Goal: Find specific fact: Find specific fact

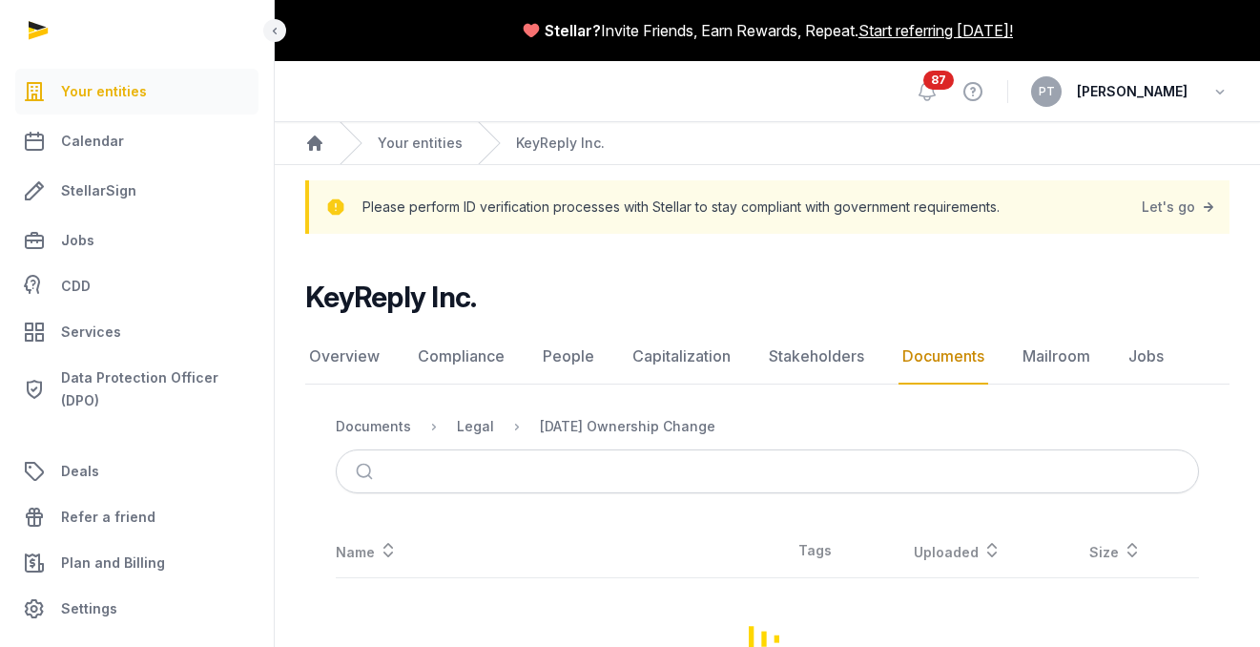
click at [30, 28] on div at bounding box center [137, 30] width 275 height 61
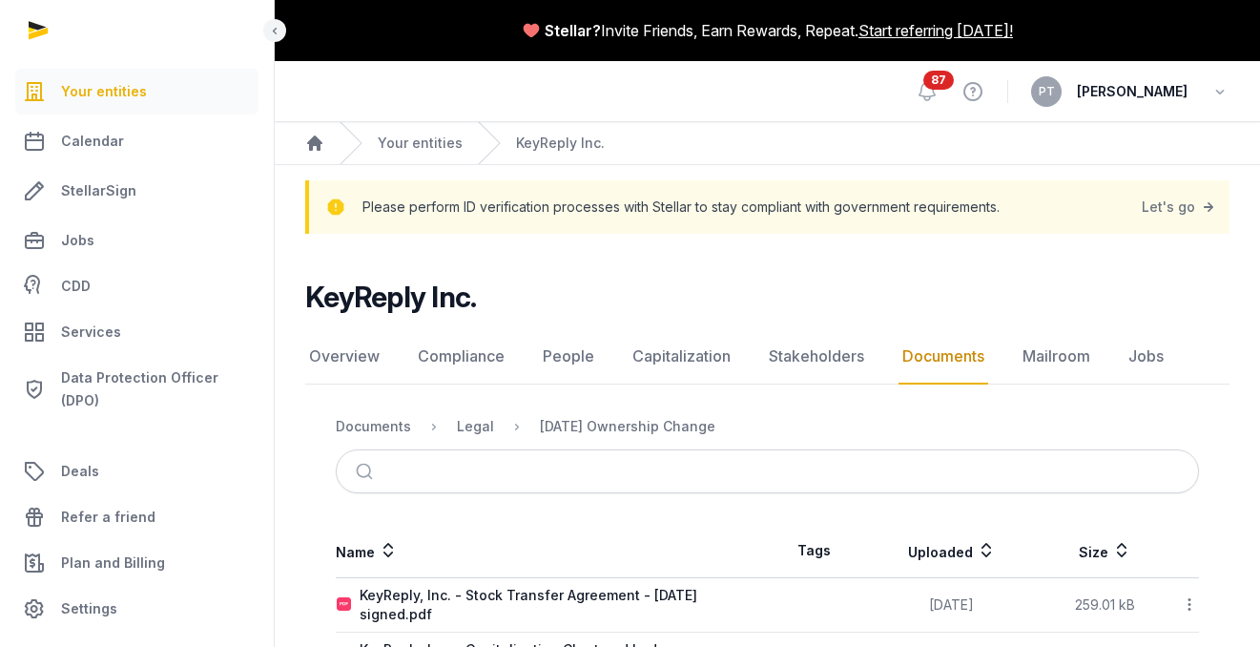
click at [35, 30] on div at bounding box center [137, 30] width 275 height 61
click at [44, 33] on div at bounding box center [137, 30] width 275 height 61
click at [31, 28] on div at bounding box center [137, 30] width 275 height 61
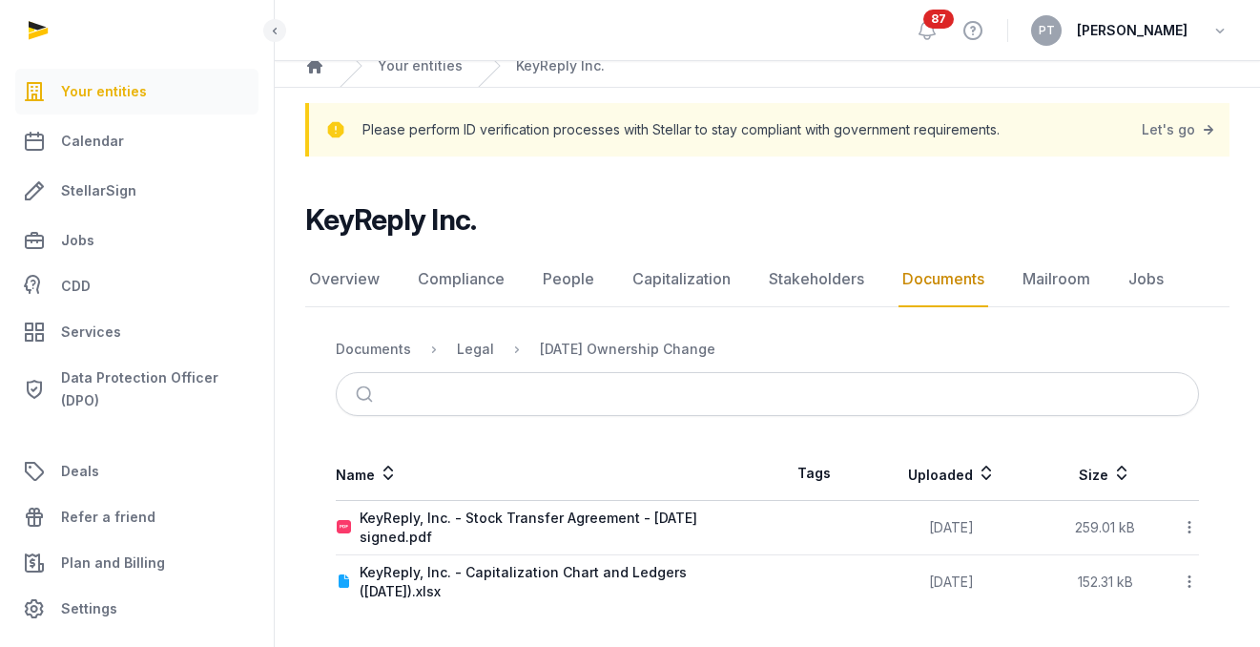
click at [30, 36] on div at bounding box center [137, 30] width 275 height 61
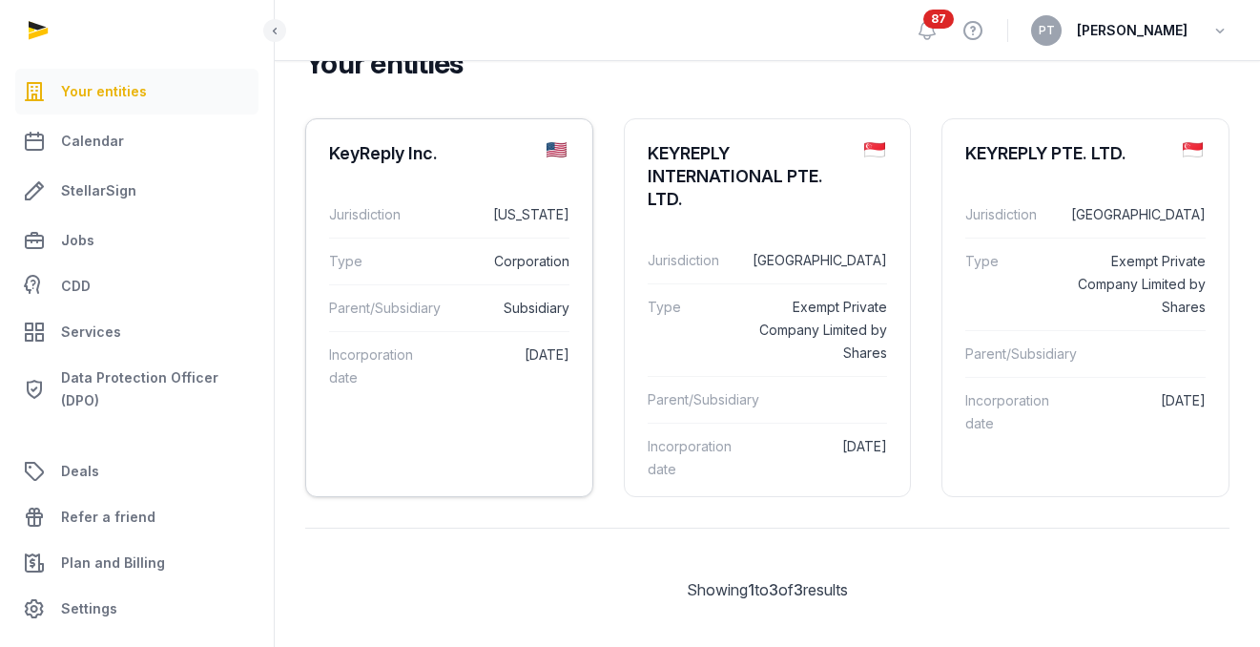
scroll to position [192, 0]
click at [399, 172] on div "KeyReply Inc." at bounding box center [449, 152] width 286 height 69
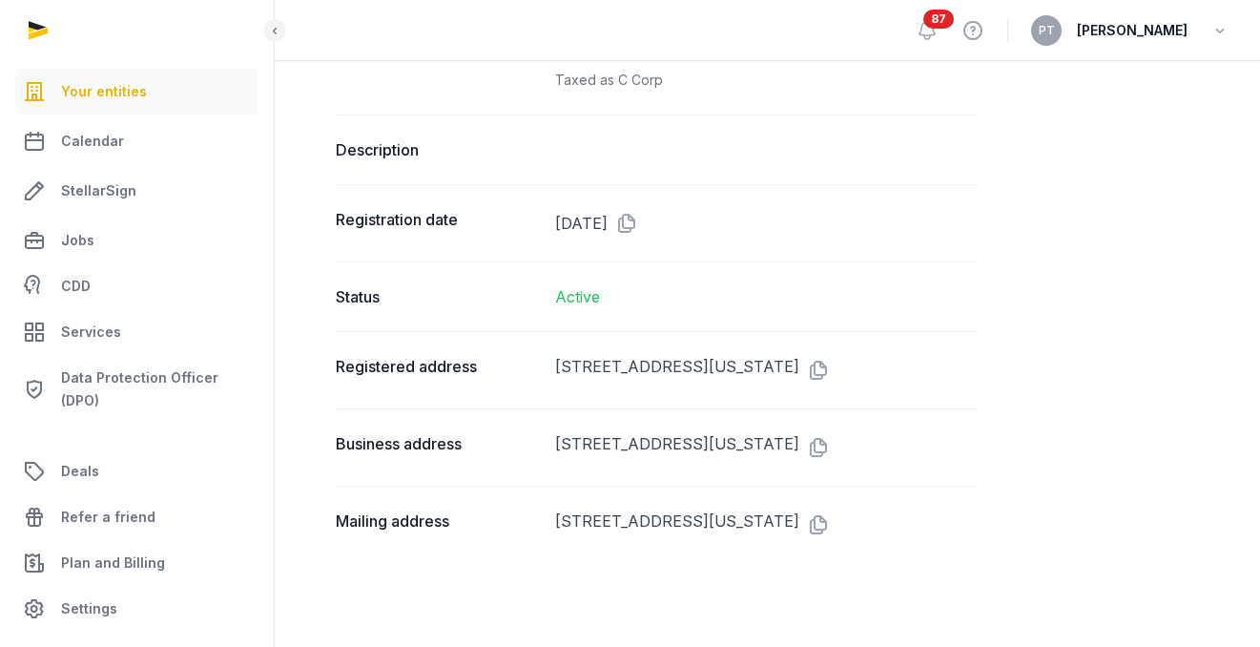
scroll to position [2372, 0]
click at [830, 355] on icon at bounding box center [814, 370] width 31 height 31
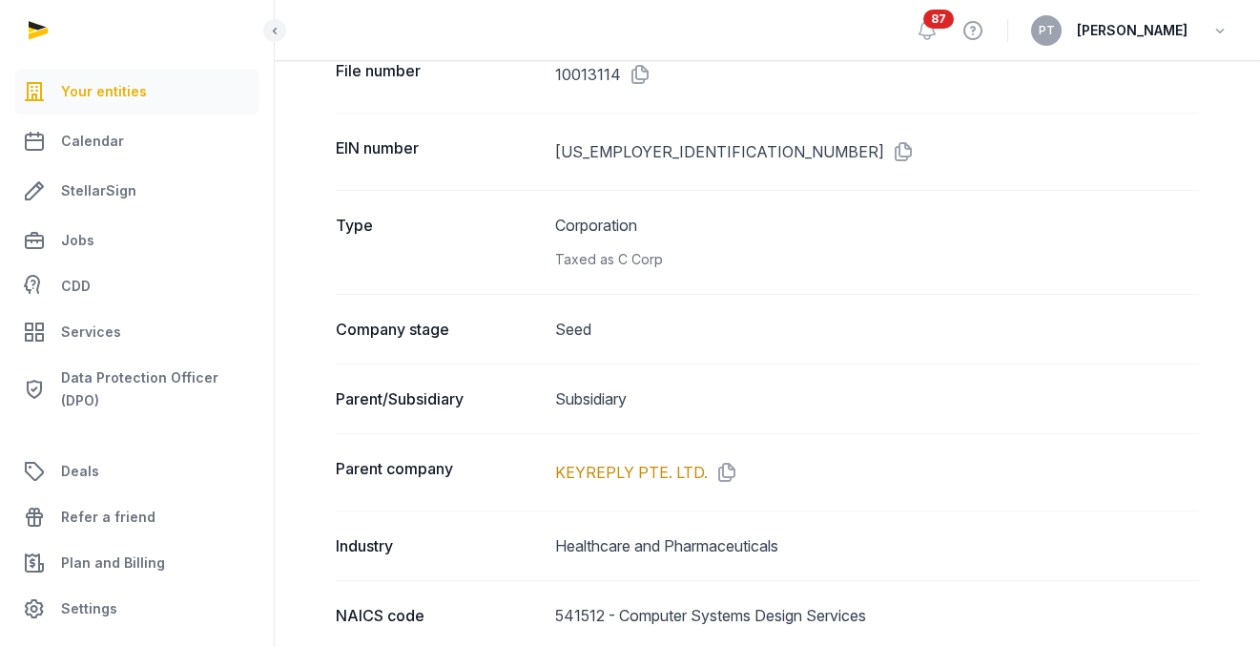
scroll to position [353, 0]
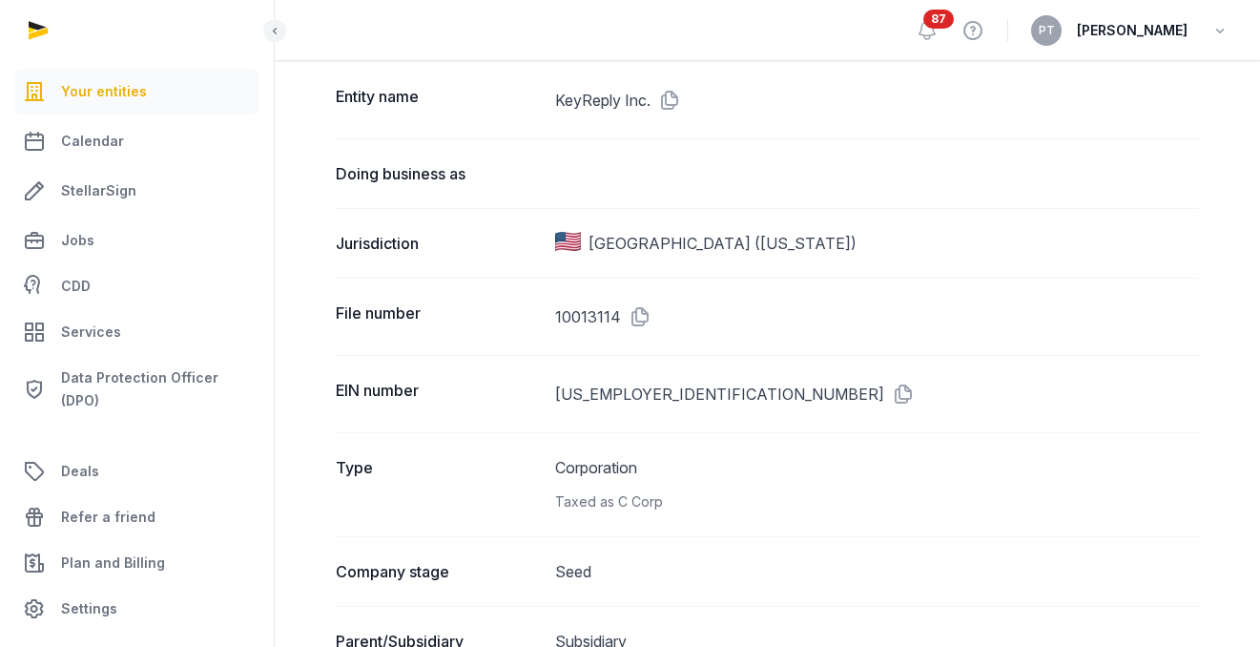
click at [394, 303] on dt "File number" at bounding box center [438, 316] width 204 height 31
drag, startPoint x: 642, startPoint y: 396, endPoint x: 549, endPoint y: 395, distance: 92.5
click at [549, 395] on div "EIN number 35-2896290" at bounding box center [767, 393] width 863 height 77
copy dd "35-2896290"
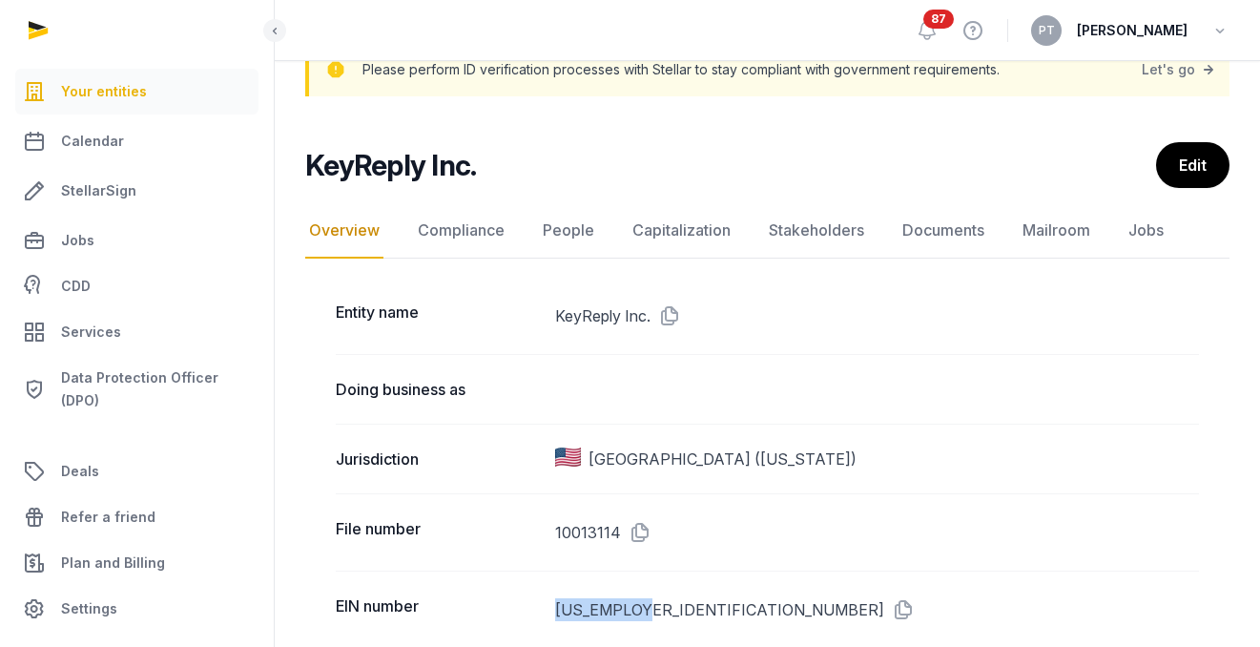
scroll to position [0, 0]
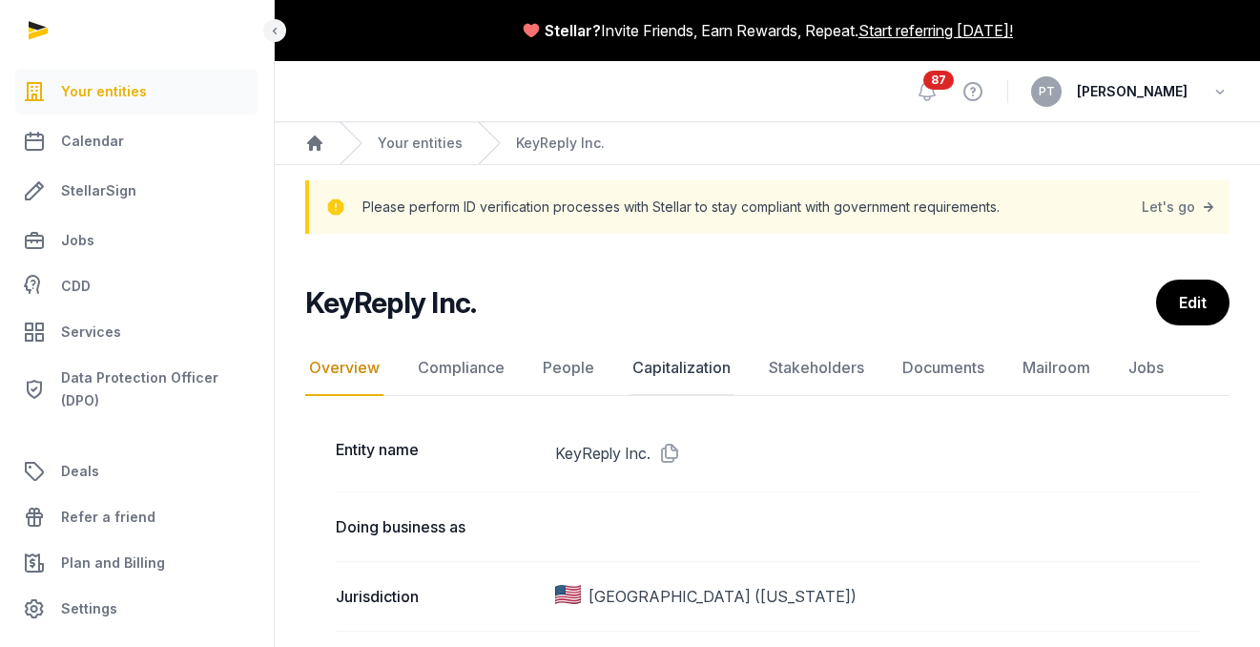
click at [722, 361] on link "Capitalization" at bounding box center [681, 367] width 106 height 55
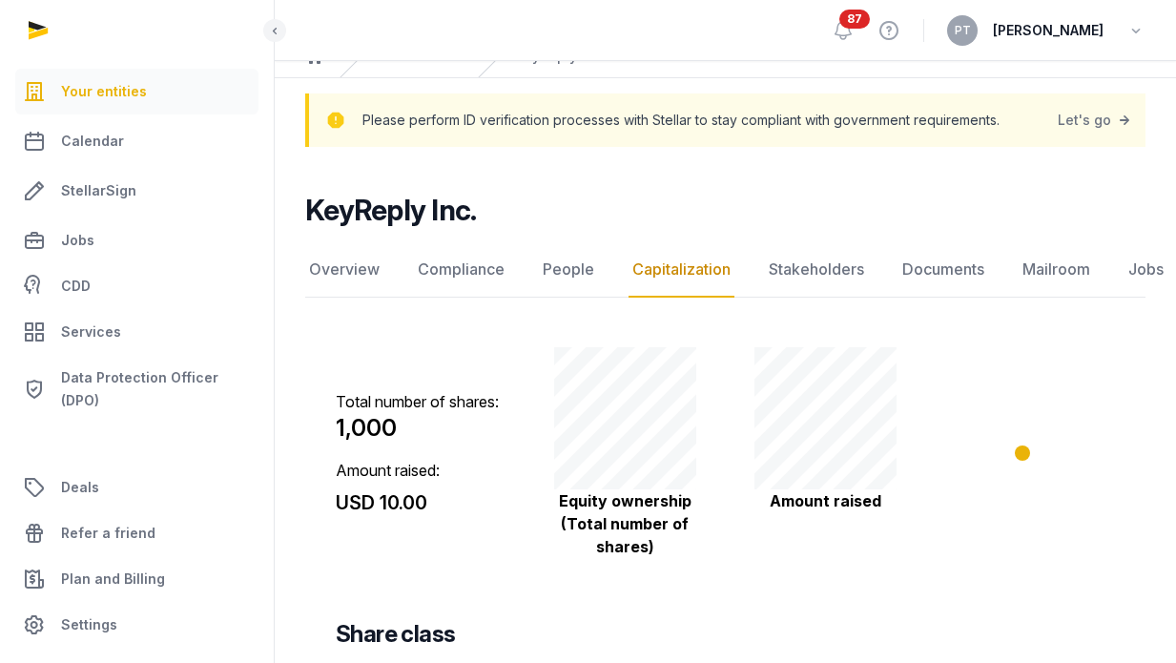
scroll to position [84, 0]
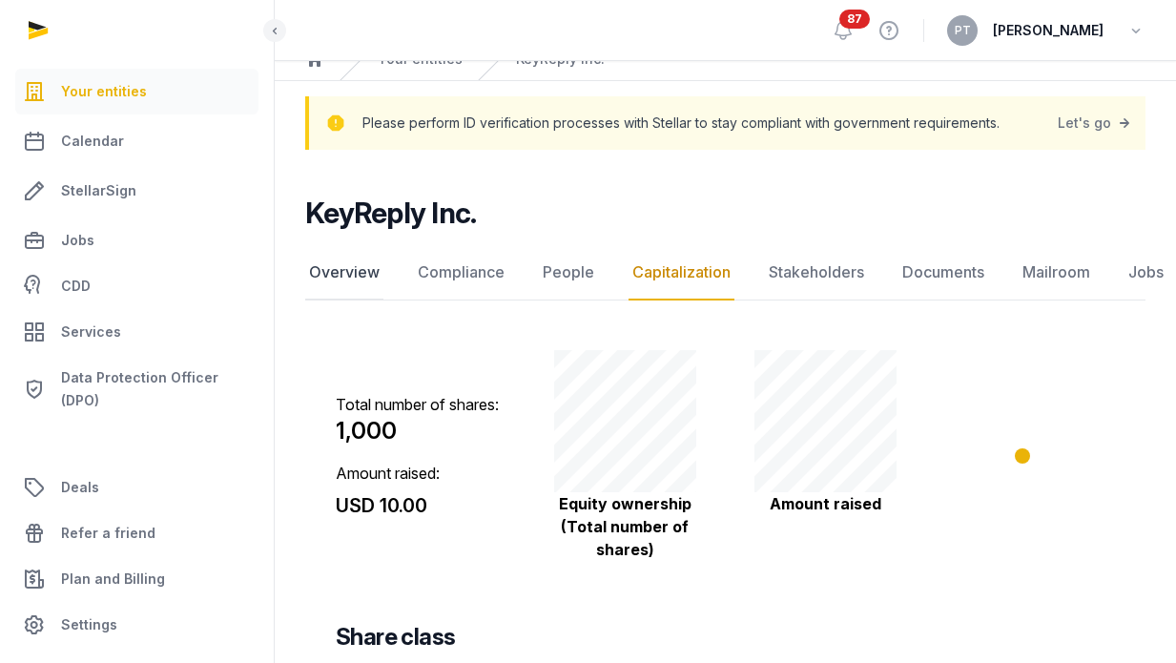
click at [349, 264] on link "Overview" at bounding box center [344, 272] width 78 height 55
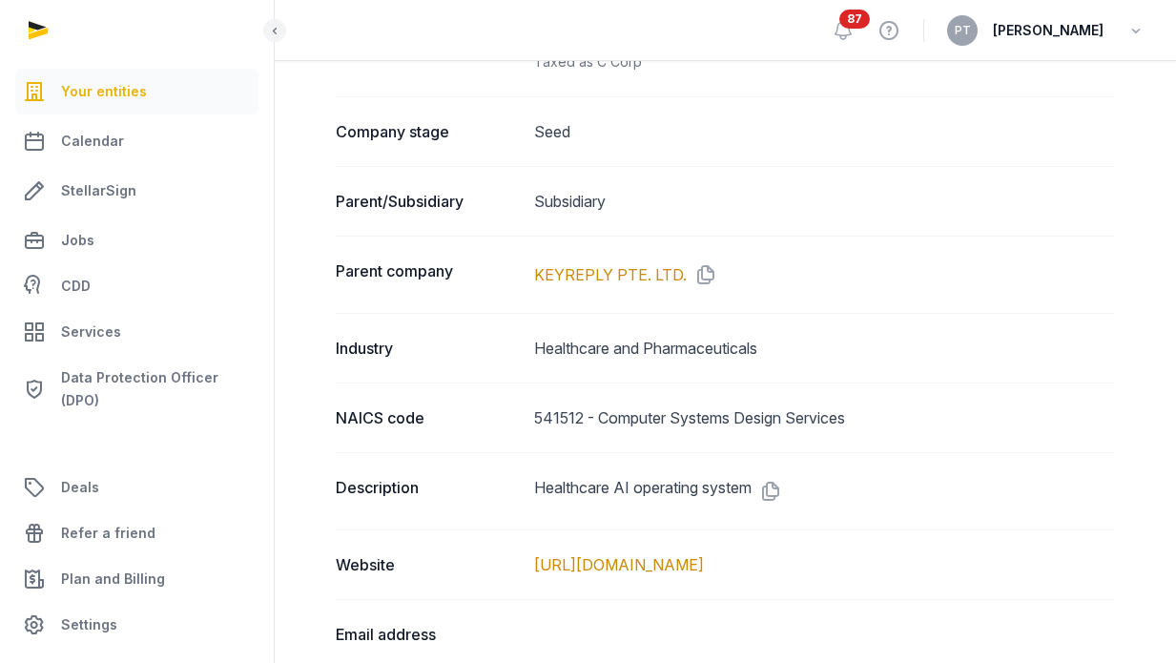
scroll to position [1185, 0]
